Goal: Information Seeking & Learning: Learn about a topic

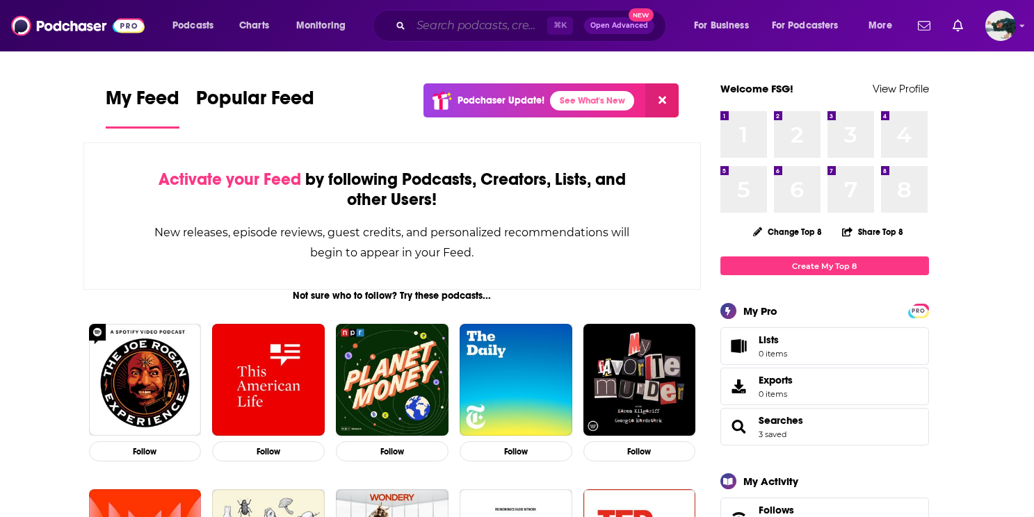
click at [433, 19] on input "Search podcasts, credits, & more..." at bounding box center [479, 26] width 136 height 22
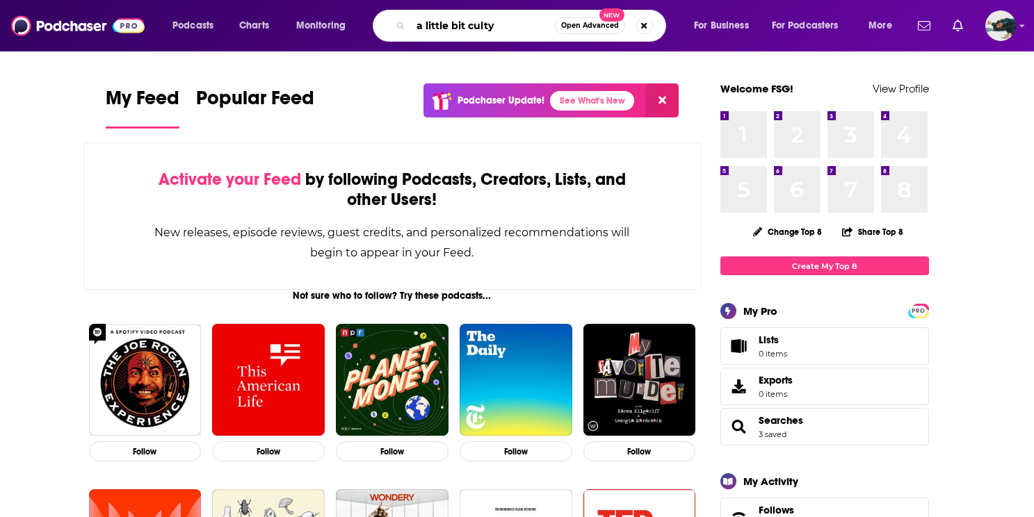
type input "a little bit culty"
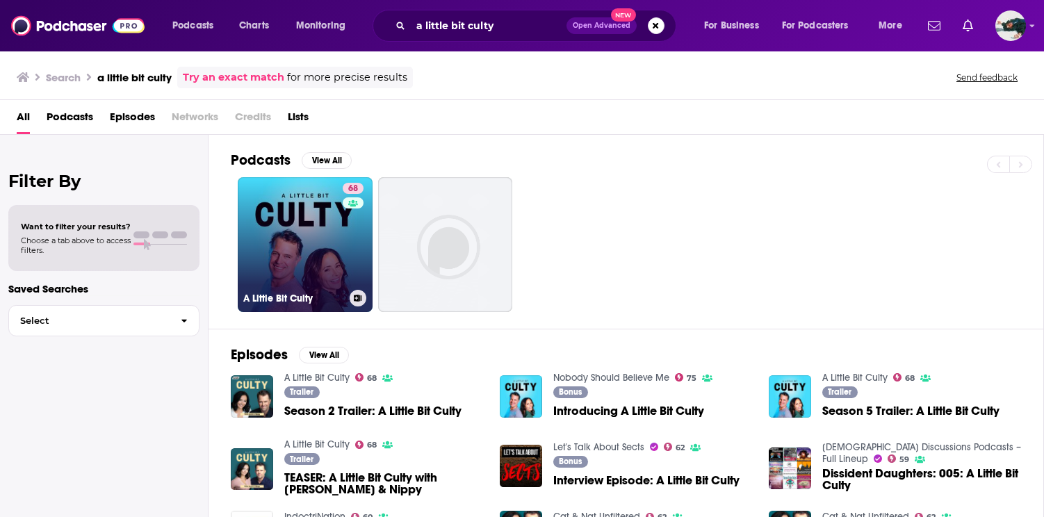
click at [309, 263] on link "68 A Little Bit Culty" at bounding box center [305, 244] width 135 height 135
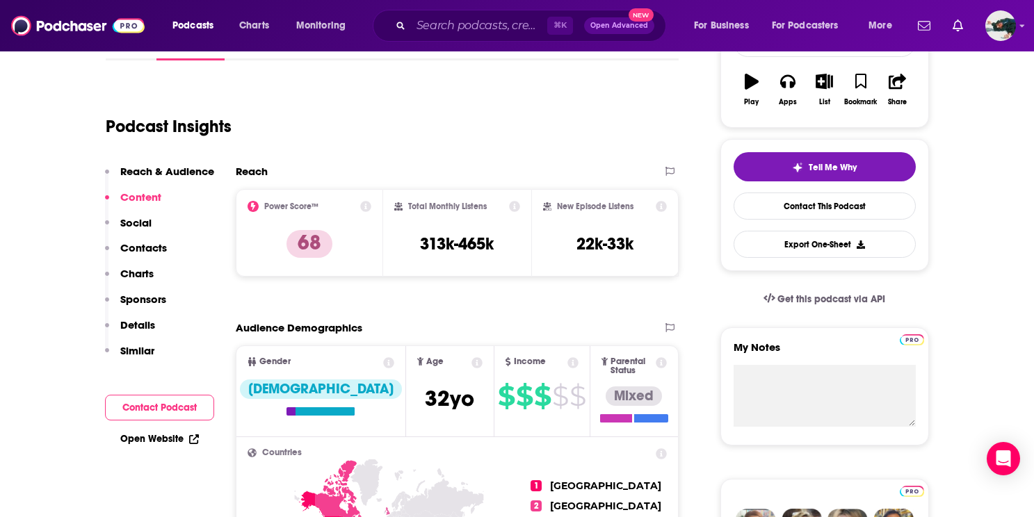
scroll to position [226, 0]
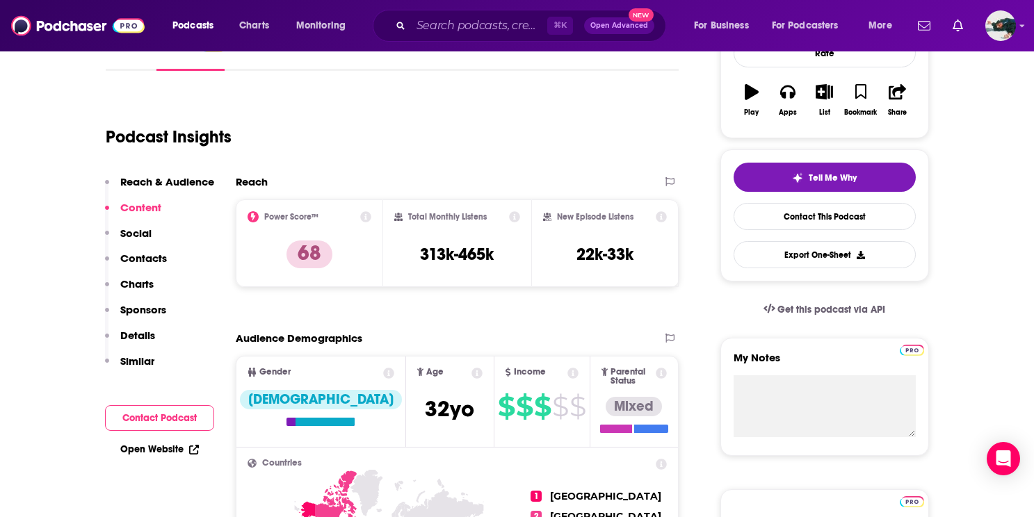
click at [363, 213] on icon at bounding box center [365, 216] width 11 height 11
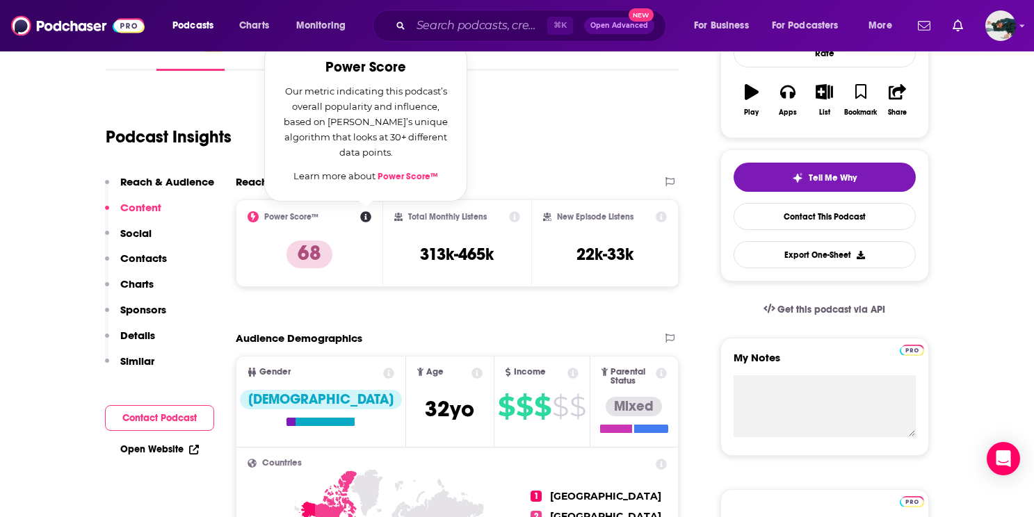
click at [406, 181] on link "Power Score™" at bounding box center [408, 176] width 60 height 11
click at [511, 246] on div "Total Monthly Listens 313k-465k" at bounding box center [457, 243] width 126 height 64
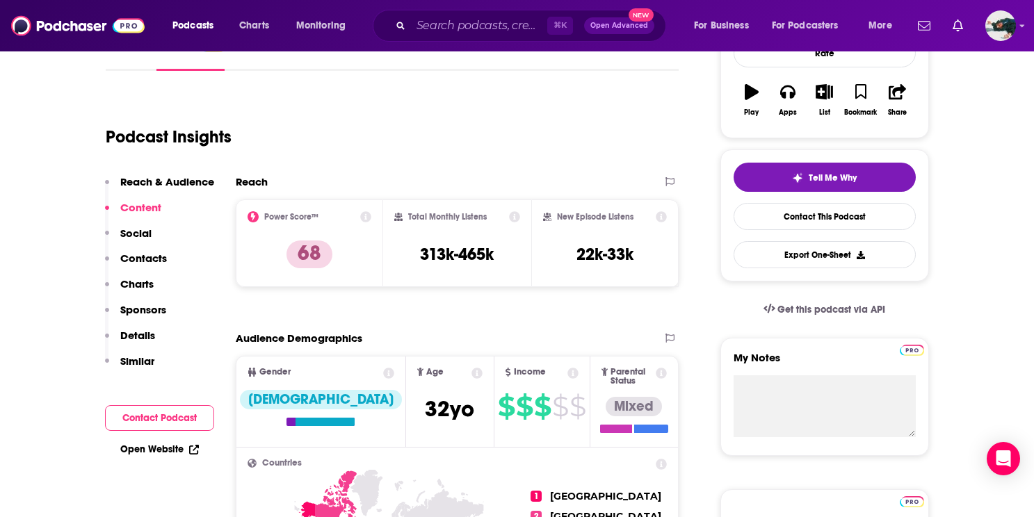
click at [144, 281] on p "Charts" at bounding box center [136, 283] width 33 height 13
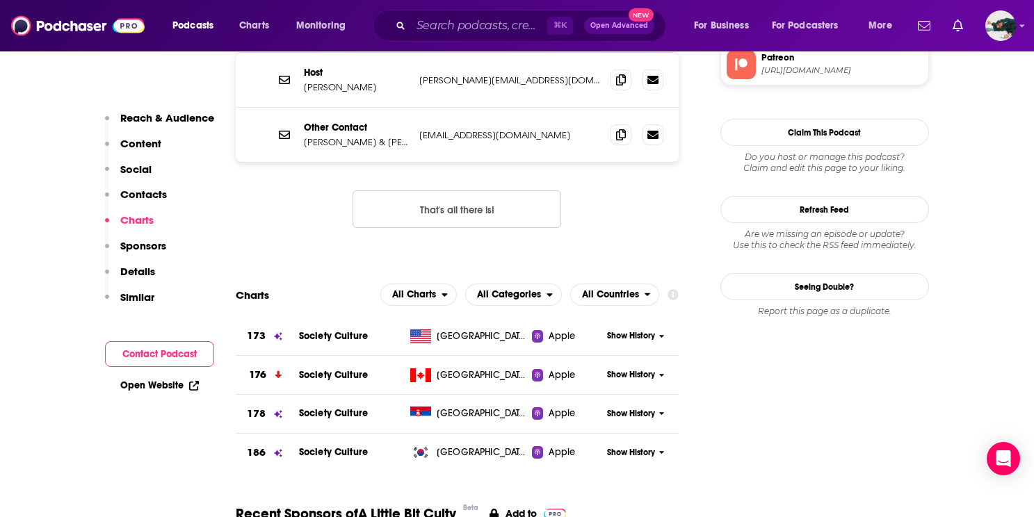
scroll to position [1557, 0]
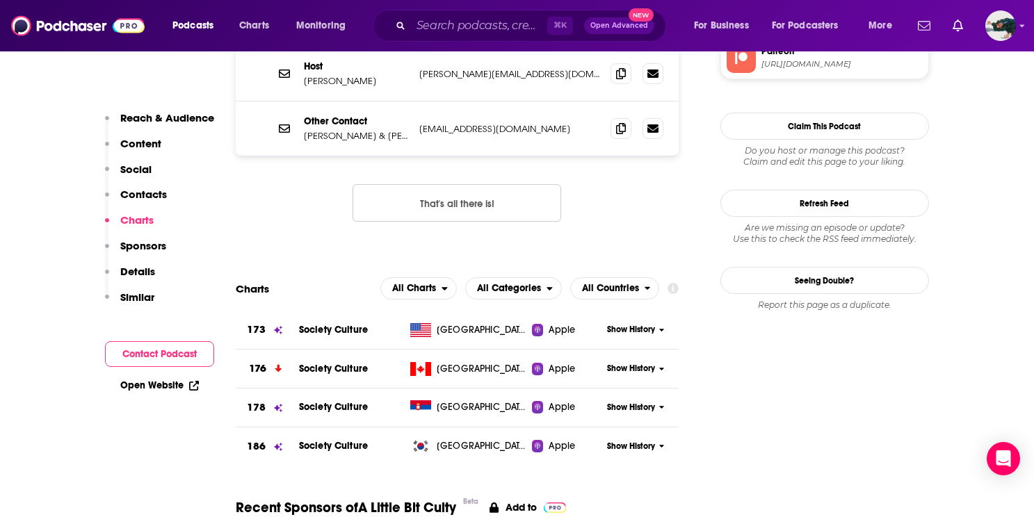
click at [624, 324] on span "Show History" at bounding box center [631, 330] width 48 height 12
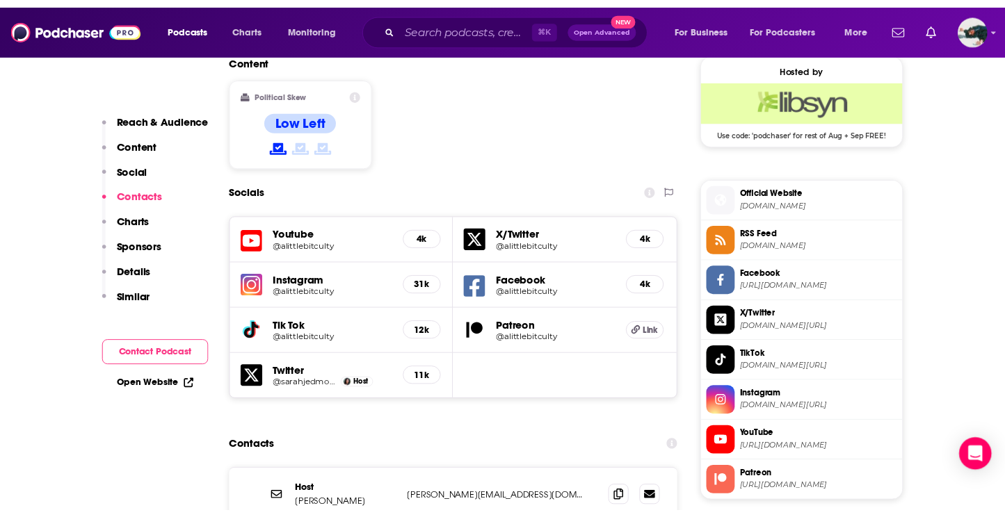
scroll to position [1122, 0]
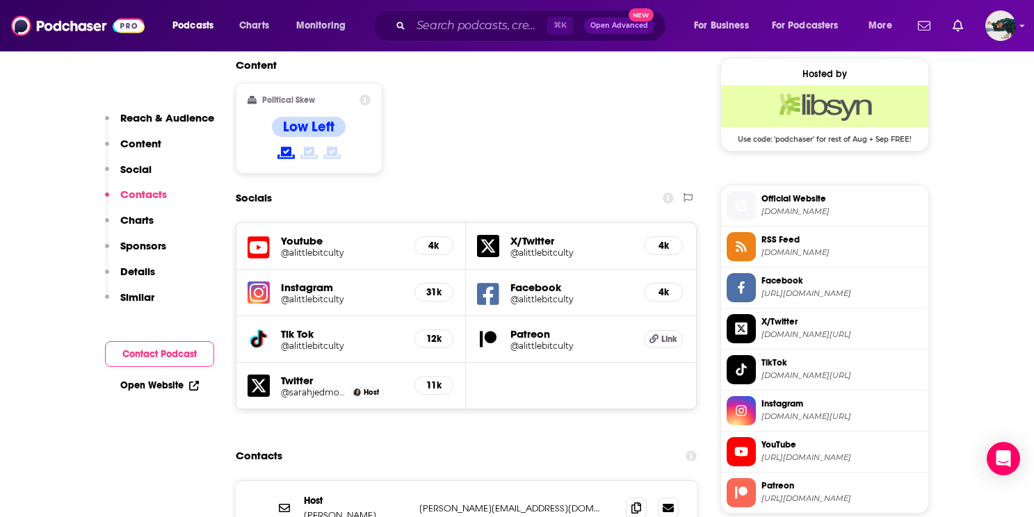
click at [793, 410] on span "Instagram" at bounding box center [841, 404] width 161 height 13
